Goal: Complete application form: Complete application form

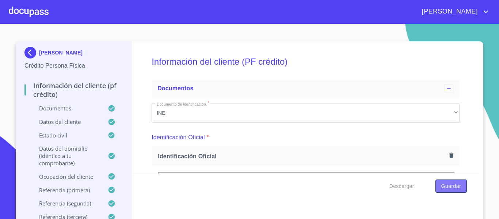
click at [436, 184] on button "Guardar" at bounding box center [450, 186] width 31 height 14
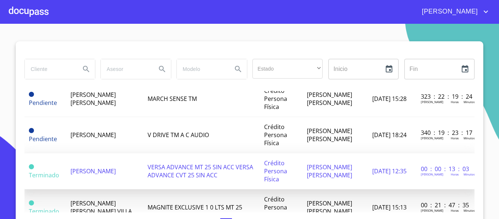
scroll to position [183, 0]
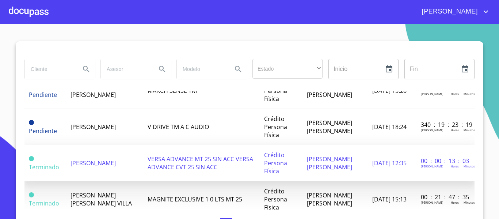
click at [156, 172] on td "VERSA ADVANCE MT 25 SIN ACC VERSA ADVANCE CVT 25 SIN ACC" at bounding box center [201, 163] width 116 height 36
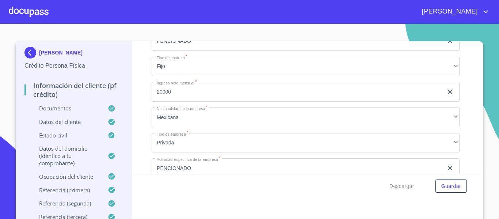
scroll to position [2592, 0]
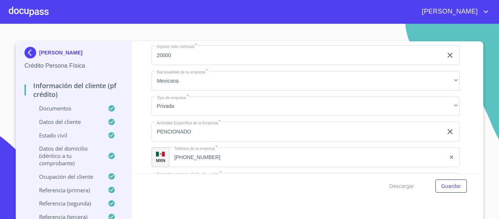
type input "a"
type input "[PERSON_NAME]"
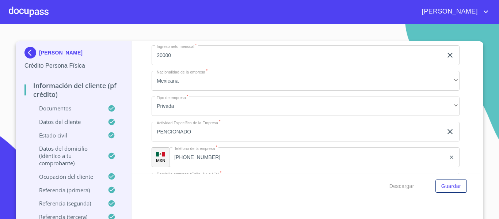
type input "[PERSON_NAME]"
click at [449, 185] on span "Guardar" at bounding box center [451, 185] width 20 height 9
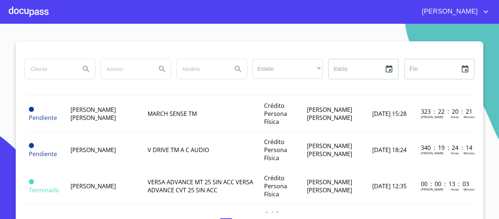
scroll to position [183, 0]
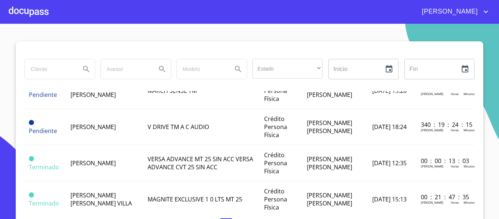
click at [202, 159] on span "VERSA ADVANCE MT 25 SIN ACC VERSA ADVANCE CVT 25 SIN ACC" at bounding box center [201, 163] width 106 height 16
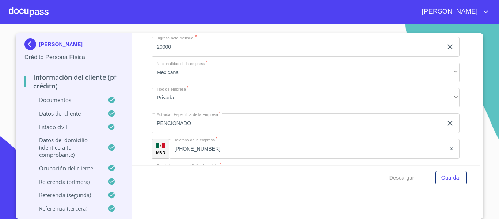
scroll to position [2629, 0]
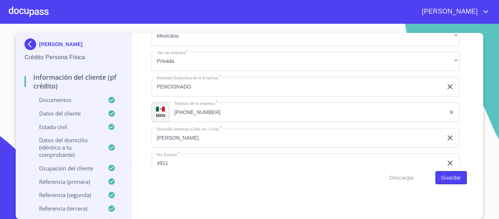
click at [463, 176] on button "Guardar" at bounding box center [450, 178] width 31 height 14
